Goal: Check status: Check status

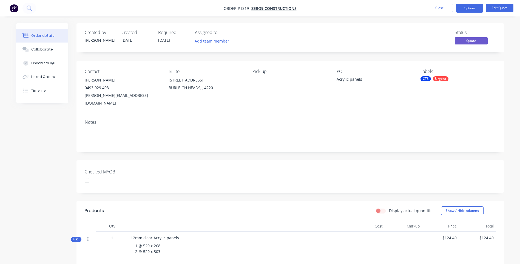
scroll to position [110, 0]
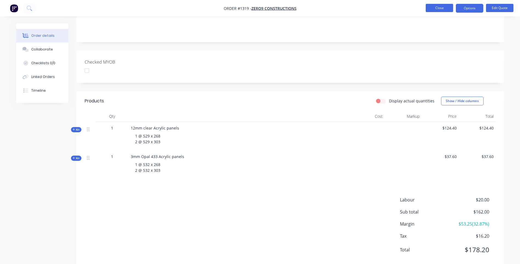
click at [448, 9] on button "Close" at bounding box center [438, 8] width 27 height 8
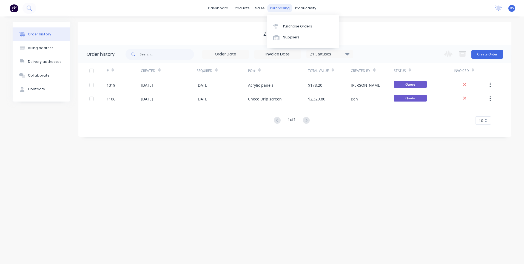
click at [279, 9] on div "purchasing" at bounding box center [279, 8] width 25 height 8
click at [302, 10] on div "productivity" at bounding box center [305, 8] width 27 height 8
click at [309, 28] on div "Workflow" at bounding box center [315, 26] width 16 height 5
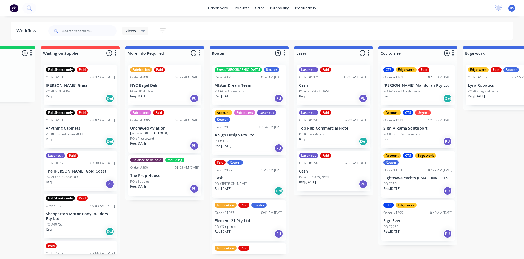
scroll to position [0, 181]
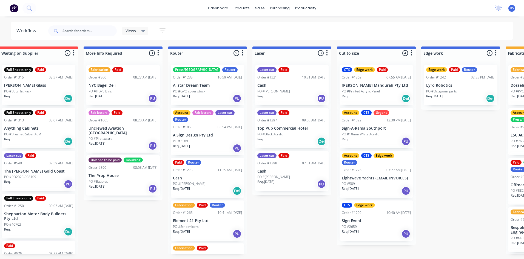
click at [375, 132] on p "PO #10mm White Acrylic" at bounding box center [361, 134] width 38 height 5
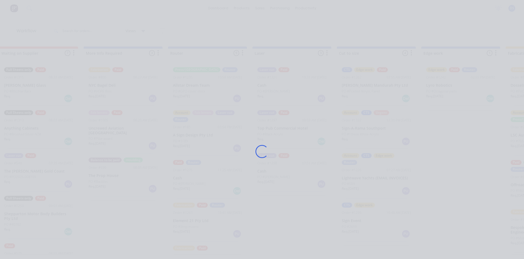
click at [375, 129] on div "Loading..." at bounding box center [262, 151] width 438 height 259
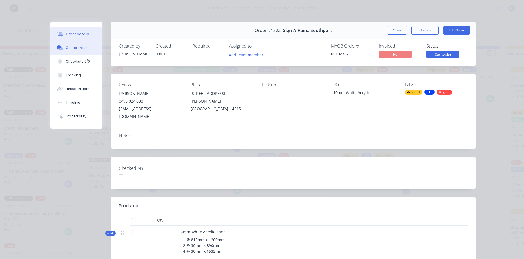
click at [72, 50] on div "Collaborate" at bounding box center [77, 47] width 22 height 5
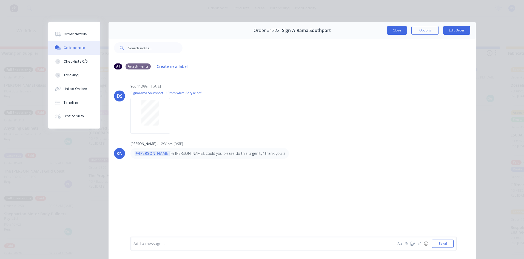
click at [395, 32] on button "Close" at bounding box center [397, 30] width 20 height 9
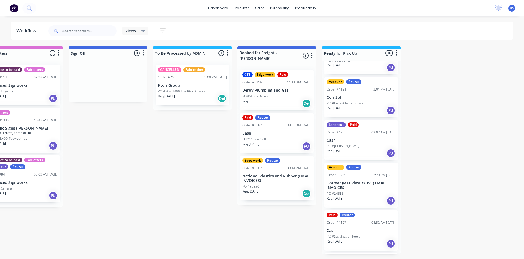
scroll to position [198, 0]
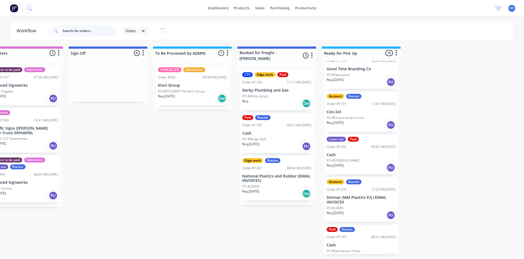
click at [90, 30] on input "text" at bounding box center [89, 30] width 54 height 11
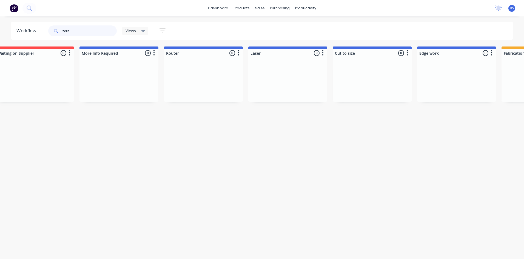
scroll to position [0, 313]
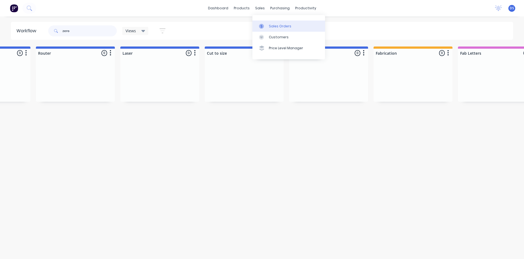
type input "zero"
click at [271, 27] on div "Sales Orders" at bounding box center [280, 26] width 22 height 5
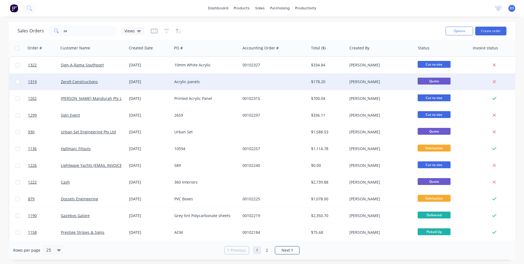
click at [187, 84] on div "Acrylic panels" at bounding box center [204, 81] width 61 height 5
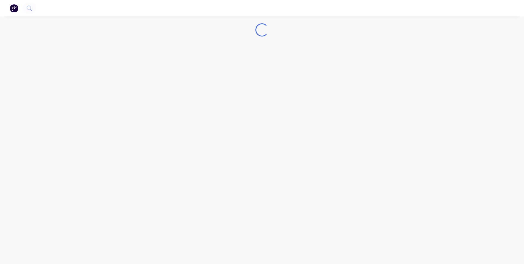
click at [187, 84] on div "Loading..." at bounding box center [262, 132] width 524 height 264
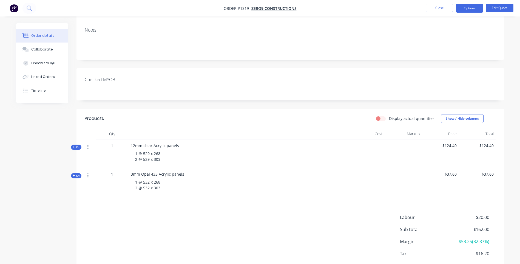
scroll to position [110, 0]
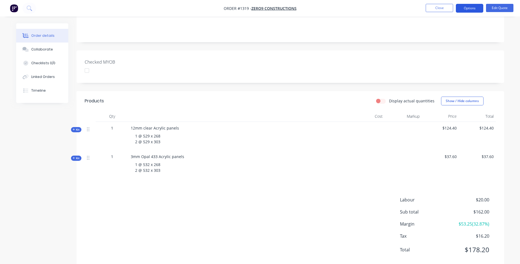
drag, startPoint x: 214, startPoint y: 131, endPoint x: 468, endPoint y: 11, distance: 281.0
click at [468, 11] on button "Options" at bounding box center [469, 8] width 27 height 9
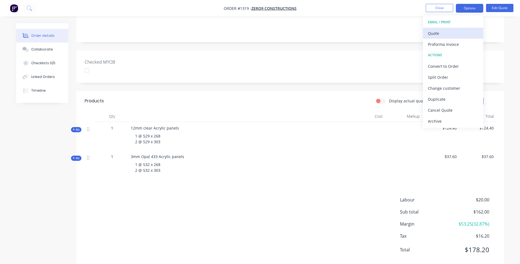
click at [437, 34] on div "Quote" at bounding box center [453, 33] width 50 height 8
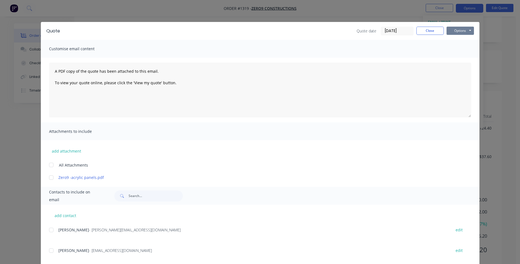
click at [458, 35] on button "Options" at bounding box center [459, 31] width 27 height 8
click at [459, 41] on button "Preview" at bounding box center [463, 40] width 35 height 9
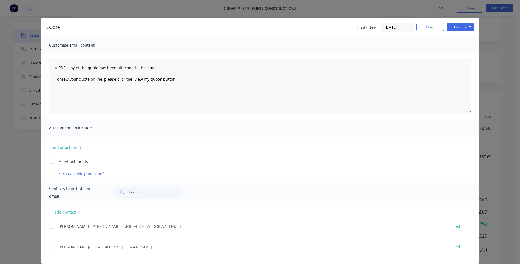
scroll to position [0, 0]
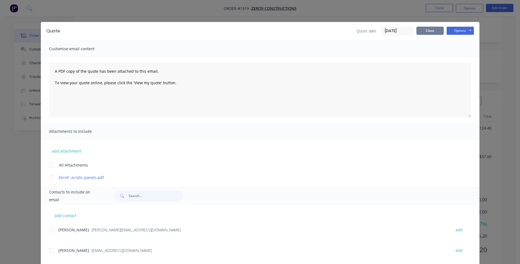
click at [429, 33] on button "Close" at bounding box center [429, 31] width 27 height 8
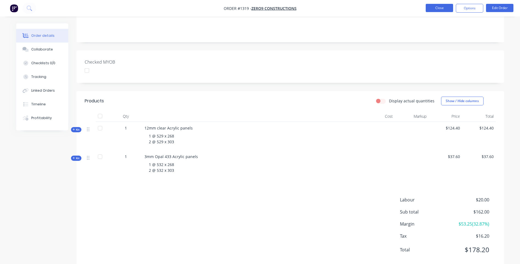
click at [437, 8] on button "Close" at bounding box center [438, 8] width 27 height 8
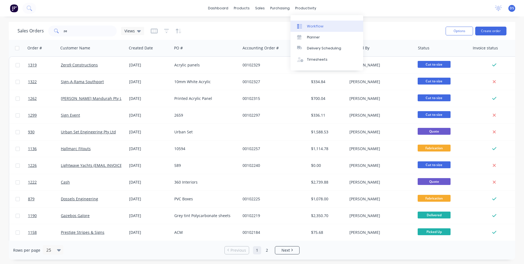
click at [312, 28] on div "Workflow" at bounding box center [315, 26] width 16 height 5
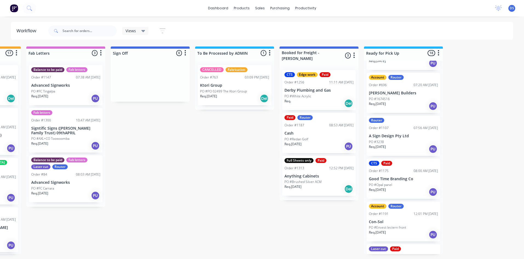
scroll to position [145, 0]
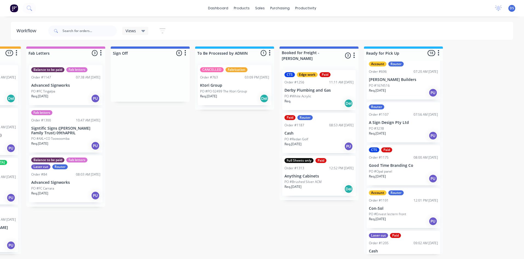
click at [408, 210] on p "Con-Sol" at bounding box center [403, 209] width 69 height 5
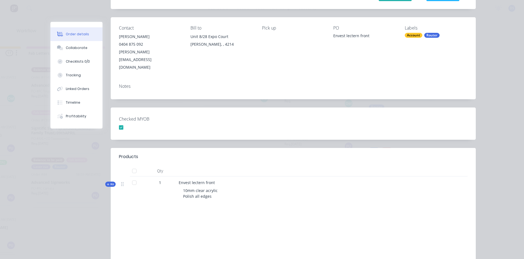
scroll to position [0, 0]
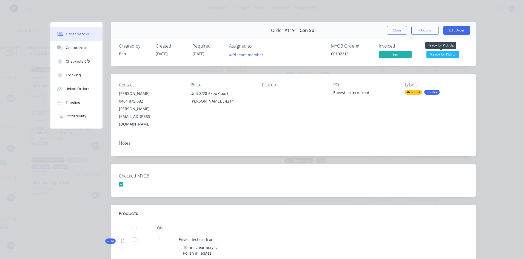
click at [449, 52] on span "Ready for Pick ..." at bounding box center [442, 54] width 33 height 7
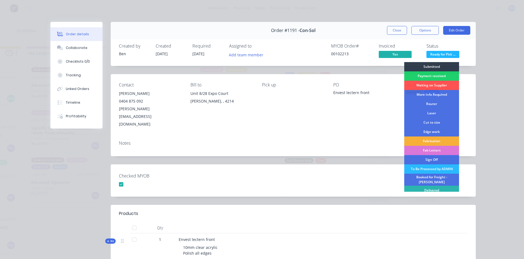
scroll to position [8, 0]
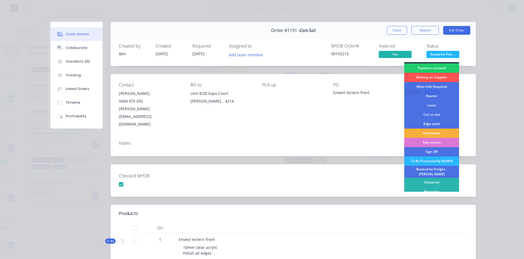
click at [251, 34] on div "Order #1191 - Con-Sol Close Options Edit Order" at bounding box center [293, 30] width 365 height 17
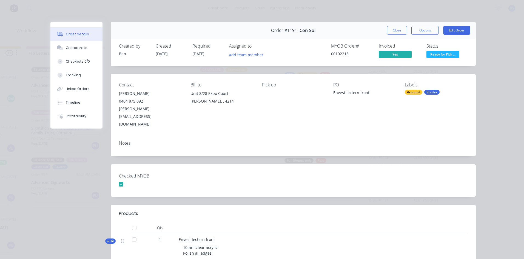
click at [396, 35] on div "Order #1191 - Con-Sol Close Options Edit Order" at bounding box center [293, 30] width 365 height 17
click at [397, 32] on button "Close" at bounding box center [397, 30] width 20 height 9
